Goal: Task Accomplishment & Management: Use online tool/utility

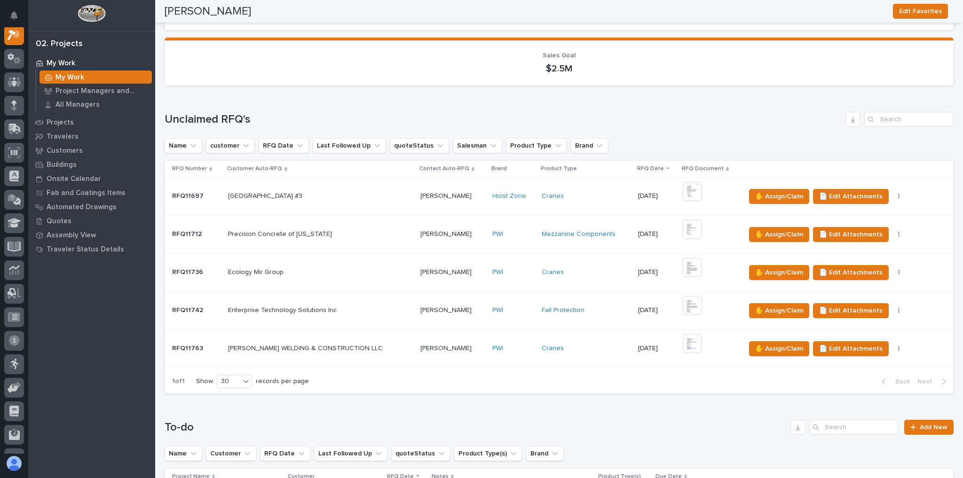
scroll to position [452, 0]
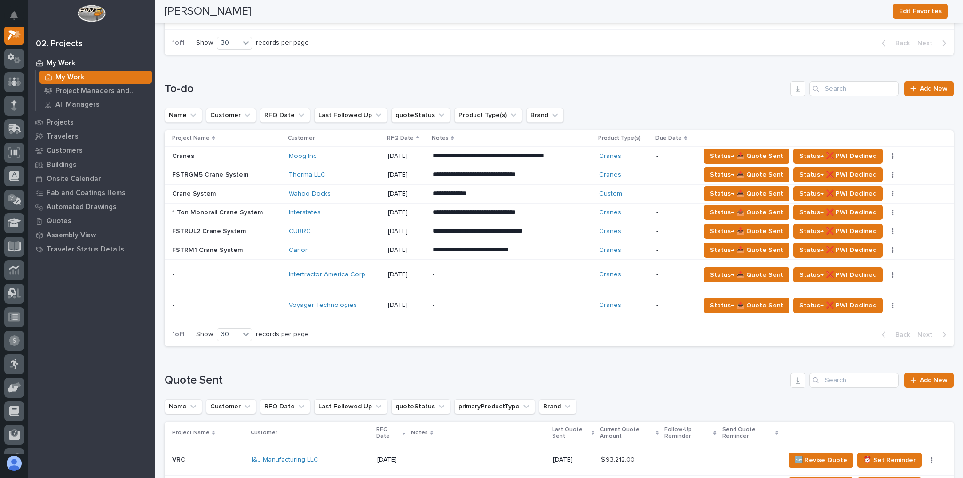
click at [463, 275] on p "-" at bounding box center [512, 275] width 159 height 8
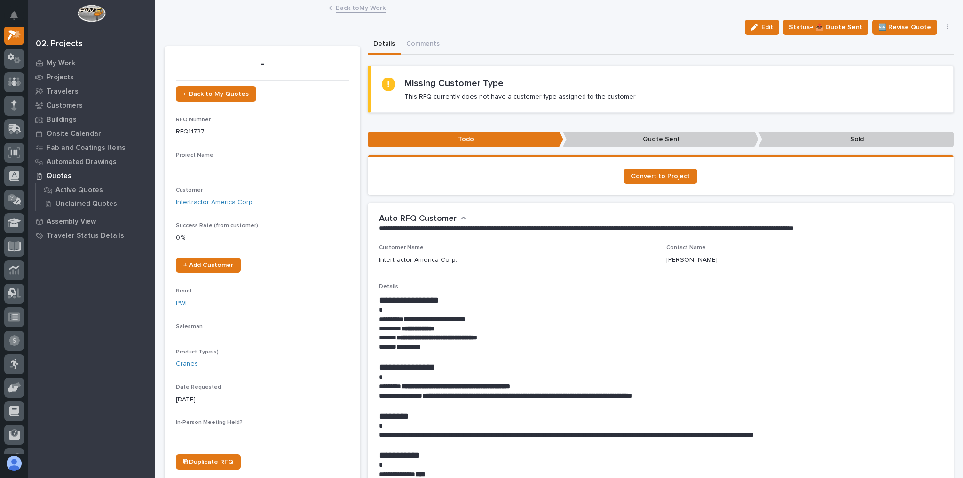
scroll to position [24, 0]
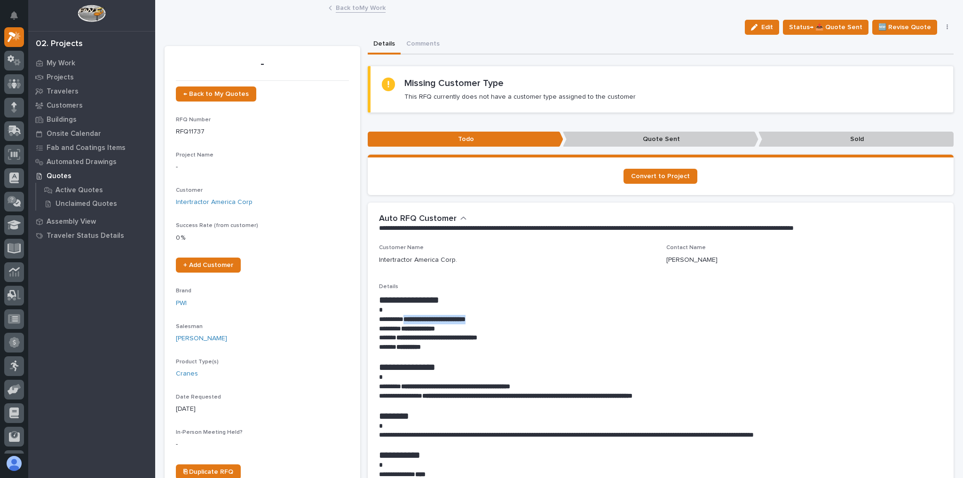
drag, startPoint x: 409, startPoint y: 320, endPoint x: 494, endPoint y: 320, distance: 85.6
click at [494, 320] on p "**********" at bounding box center [658, 319] width 559 height 9
copy strong "**********"
click at [249, 149] on div "← Back to My Quotes RFQ Number RFQ11737 Project Name - Customer Intertractor Am…" at bounding box center [262, 287] width 173 height 401
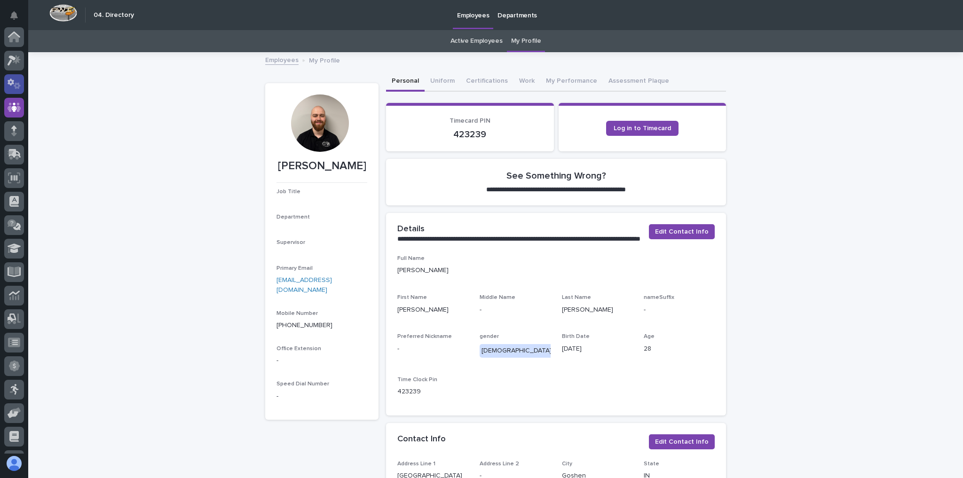
click at [16, 81] on icon at bounding box center [15, 84] width 14 height 11
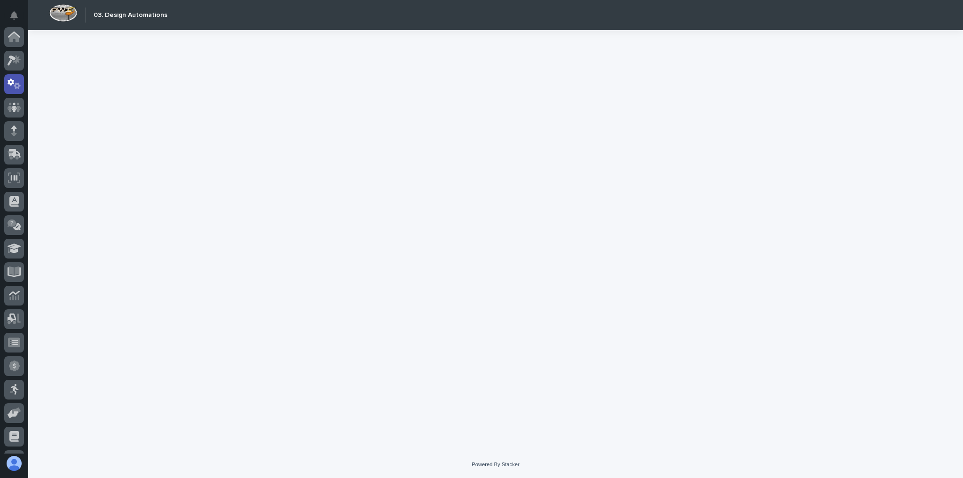
scroll to position [47, 0]
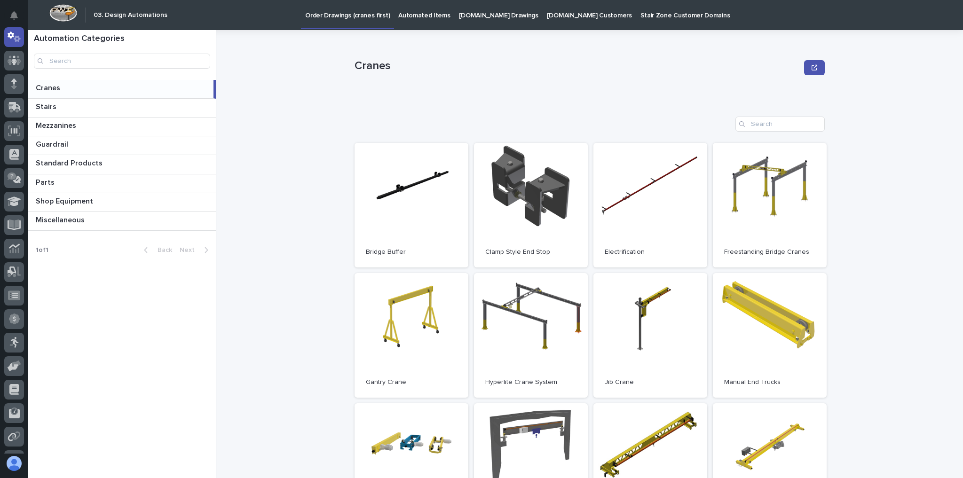
click at [75, 91] on p at bounding box center [123, 88] width 174 height 9
click at [726, 213] on link "Open" at bounding box center [770, 205] width 114 height 125
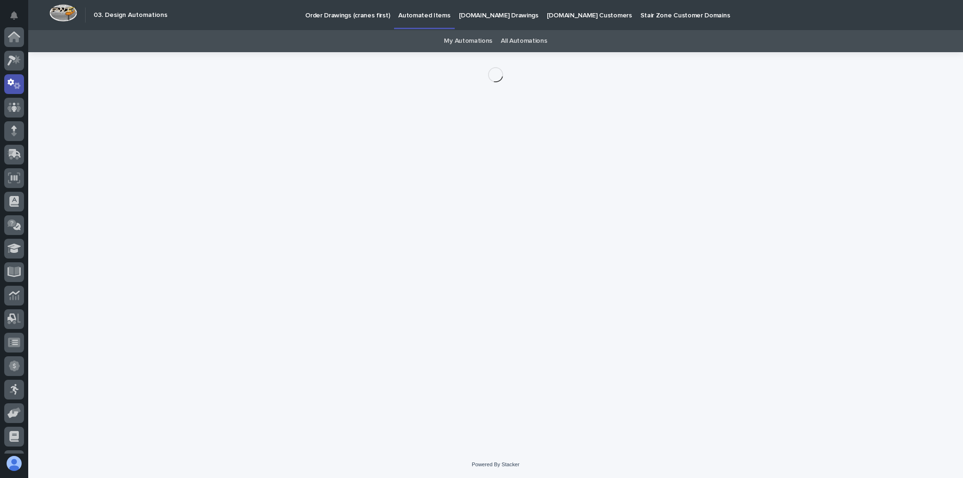
scroll to position [47, 0]
